Goal: Task Accomplishment & Management: Manage account settings

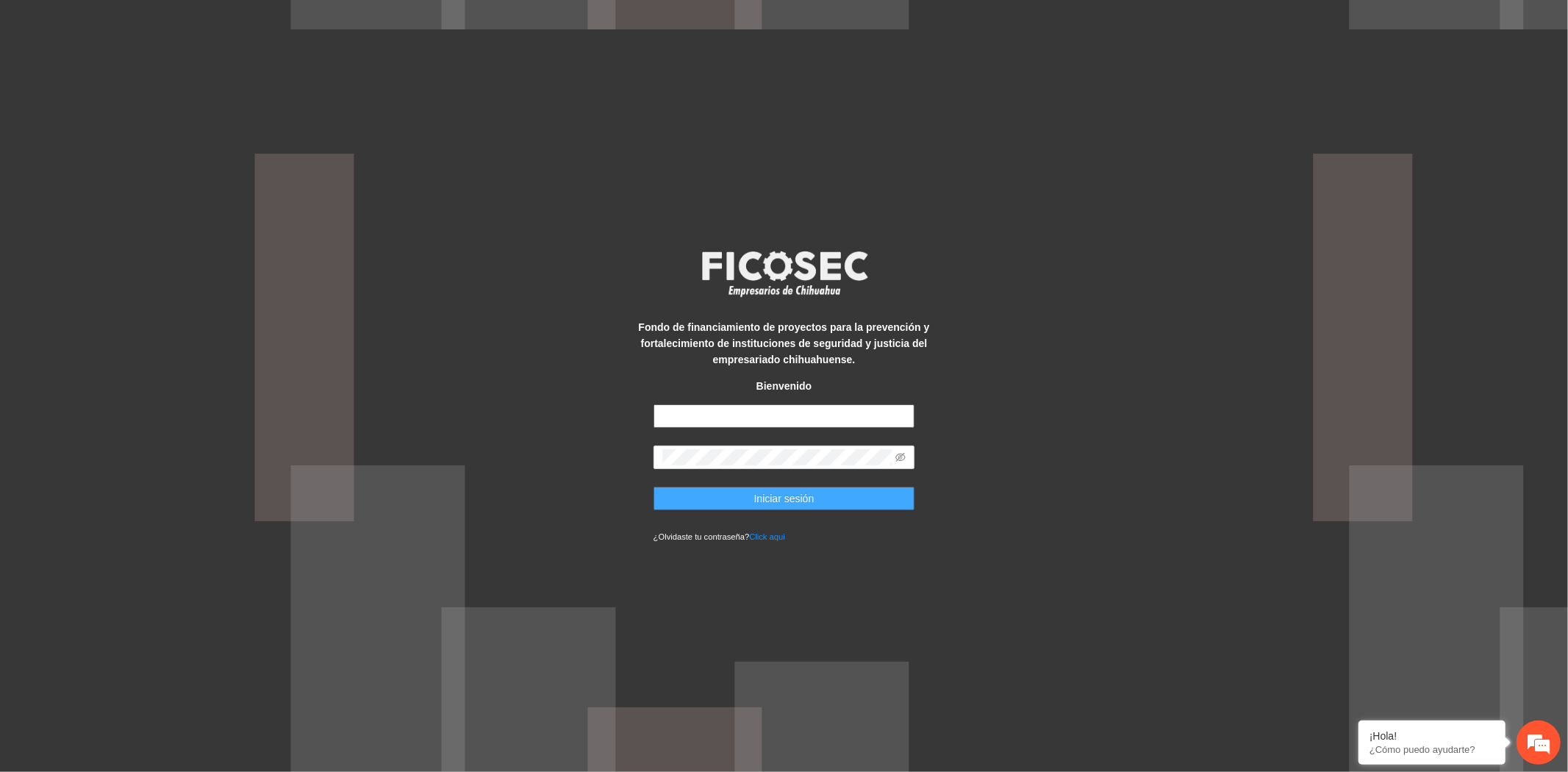
type input "**********"
click at [773, 495] on span "Iniciar sesión" at bounding box center [784, 498] width 60 height 16
type input "**********"
click at [795, 494] on span "Iniciar sesión" at bounding box center [784, 498] width 60 height 16
